Goal: Task Accomplishment & Management: Complete application form

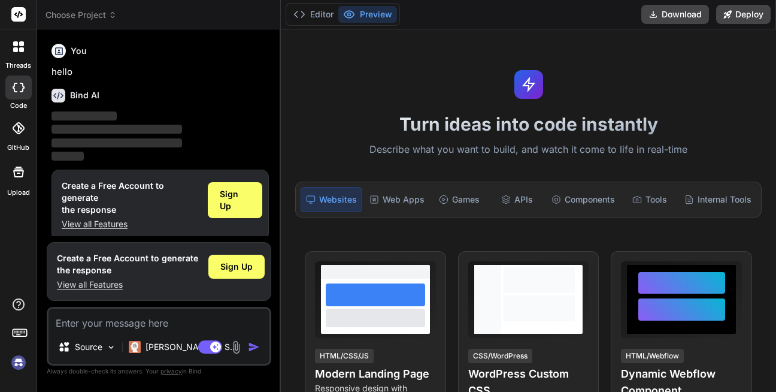
scroll to position [10, 0]
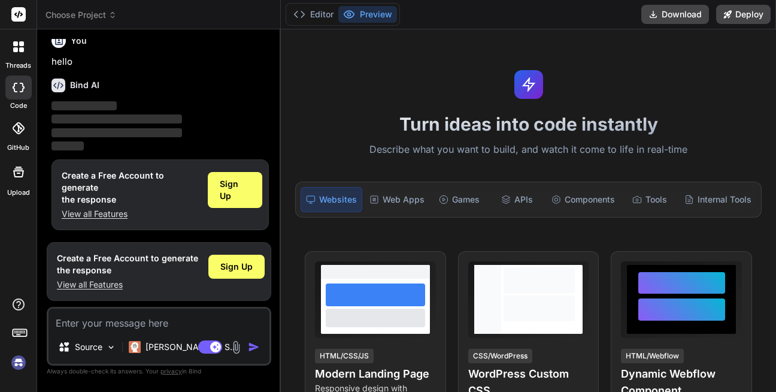
type textarea "x"
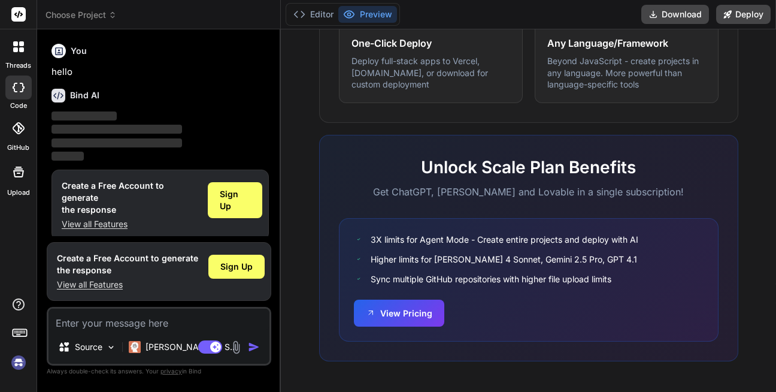
scroll to position [779, 0]
click at [237, 210] on span "Sign Up" at bounding box center [235, 200] width 31 height 24
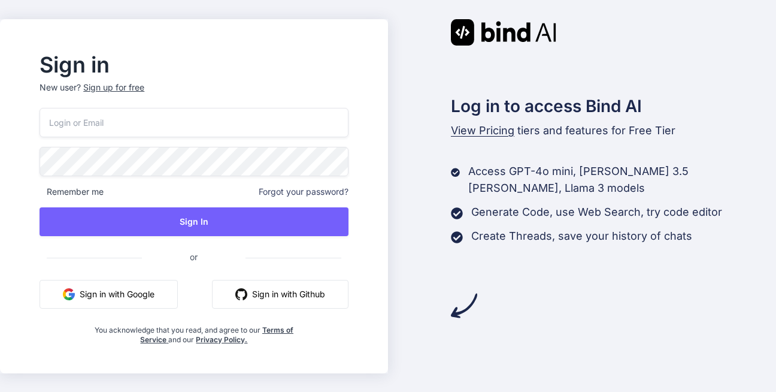
click at [140, 101] on p "New user? Sign up for free" at bounding box center [194, 94] width 308 height 26
click at [133, 125] on input "email" at bounding box center [194, 122] width 308 height 29
